Goal: Check status: Check status

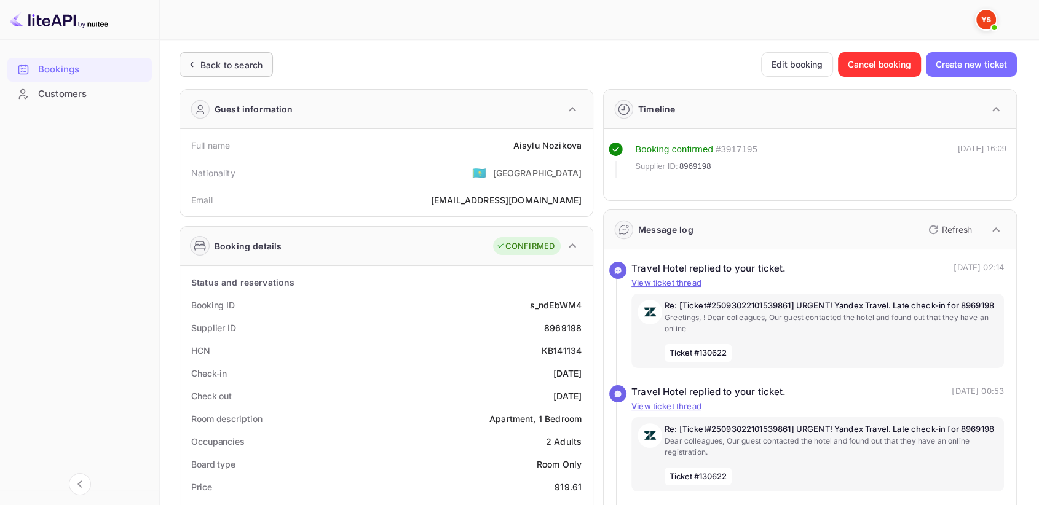
click at [231, 60] on div "Back to search" at bounding box center [231, 64] width 62 height 13
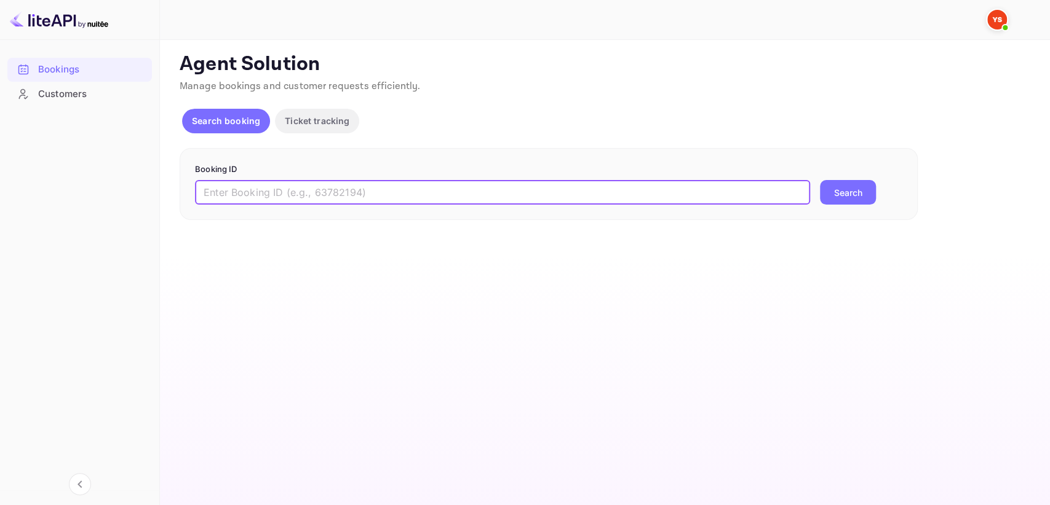
click at [298, 186] on input "text" at bounding box center [502, 192] width 615 height 25
paste input "9713076"
type input "9713076"
click at [860, 181] on button "Search" at bounding box center [848, 192] width 56 height 25
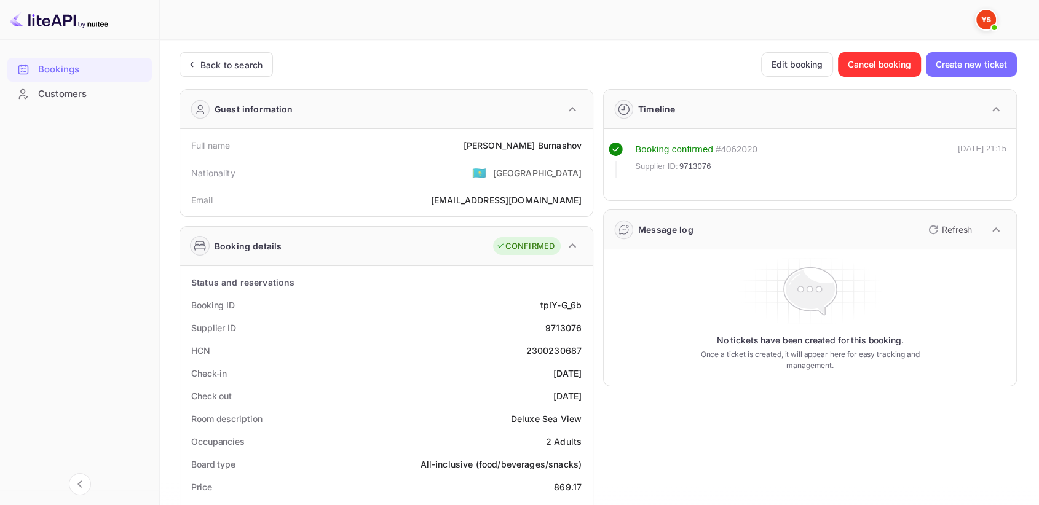
click at [132, 36] on div at bounding box center [80, 20] width 160 height 40
drag, startPoint x: 521, startPoint y: 349, endPoint x: 580, endPoint y: 344, distance: 59.2
click at [580, 344] on div "HCN 2300230687" at bounding box center [386, 350] width 403 height 23
copy div "2300230687"
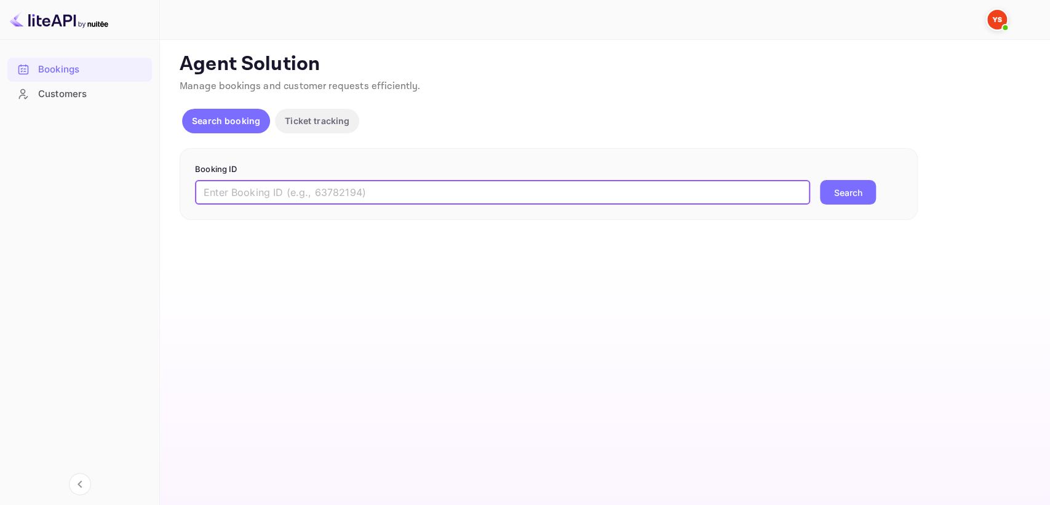
click at [514, 196] on input "text" at bounding box center [502, 192] width 615 height 25
paste input "9280930"
type input "9280930"
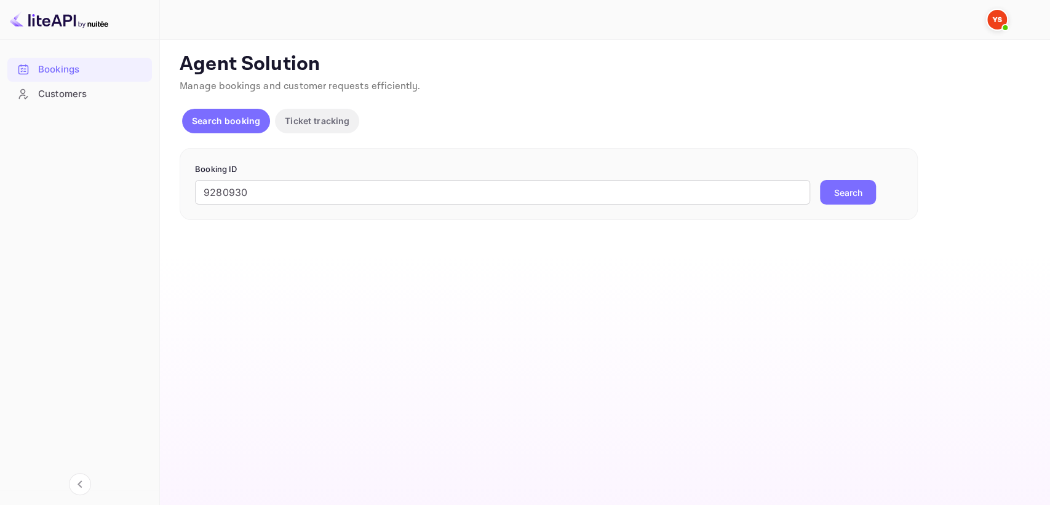
click at [847, 186] on button "Search" at bounding box center [848, 192] width 56 height 25
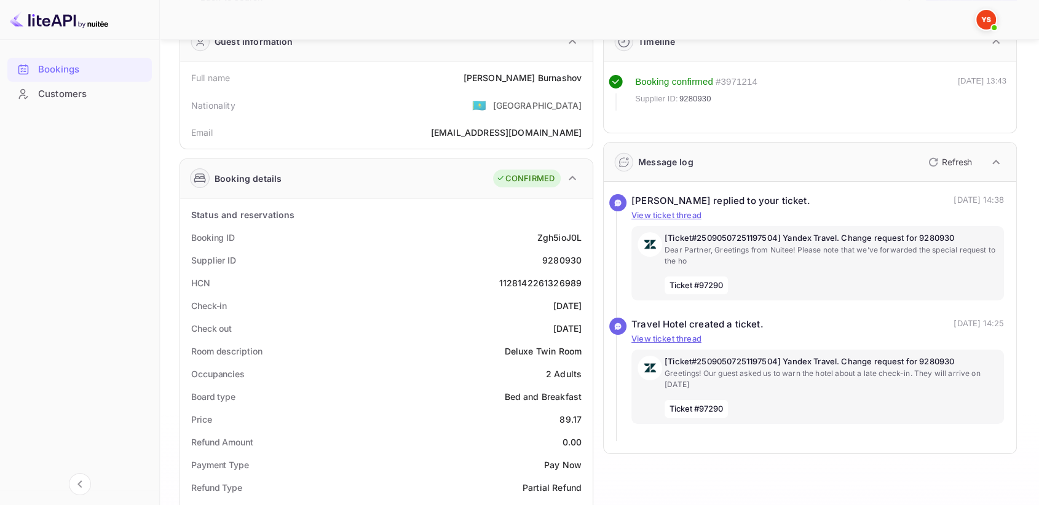
scroll to position [68, 0]
drag, startPoint x: 498, startPoint y: 280, endPoint x: 582, endPoint y: 278, distance: 83.7
click at [582, 278] on div "HCN 1128142261326989" at bounding box center [386, 282] width 403 height 23
copy div "1128142261326989"
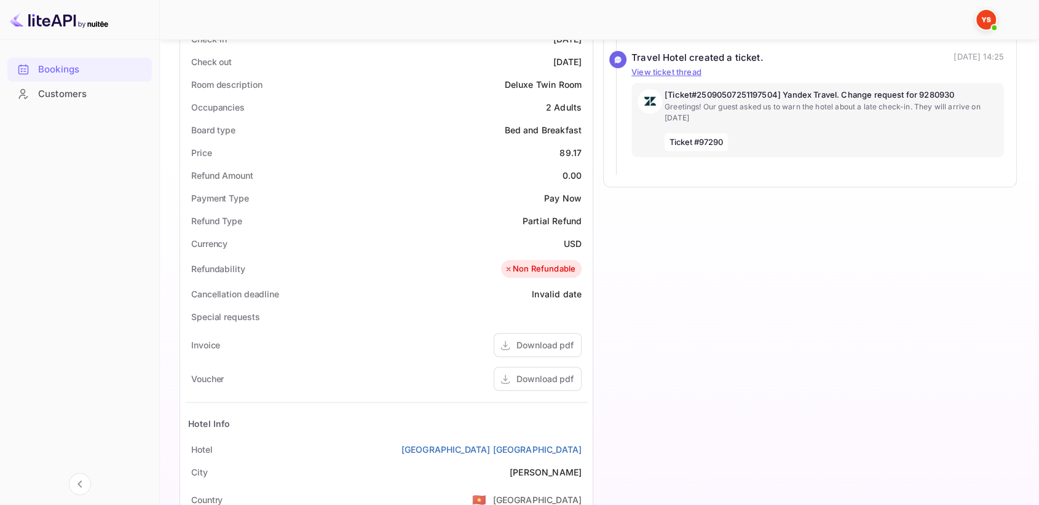
scroll to position [478, 0]
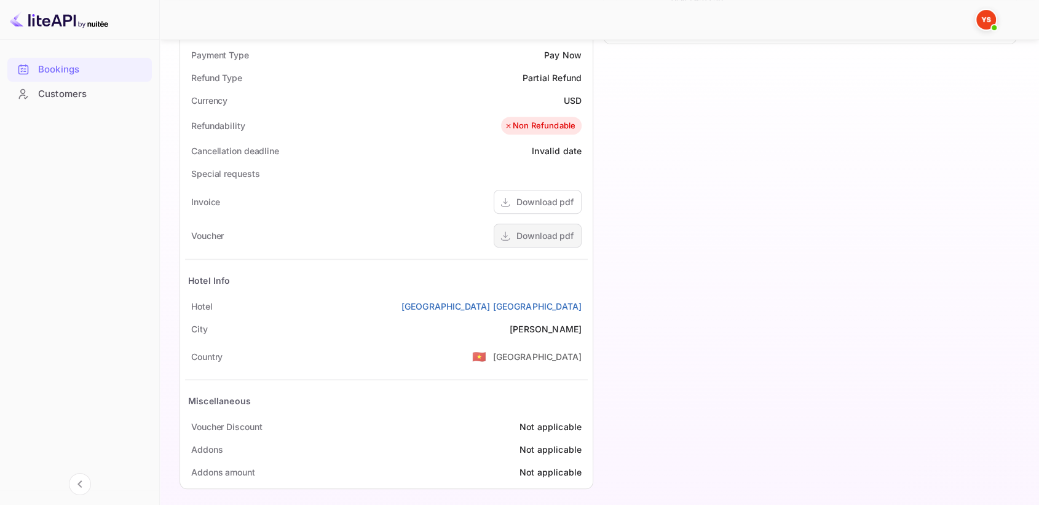
click at [517, 234] on div "Download pdf" at bounding box center [545, 235] width 57 height 13
